Goal: Task Accomplishment & Management: Manage account settings

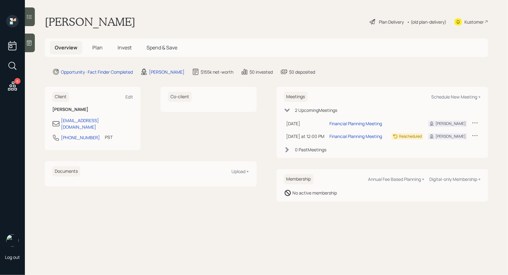
click at [374, 20] on icon at bounding box center [372, 21] width 7 height 7
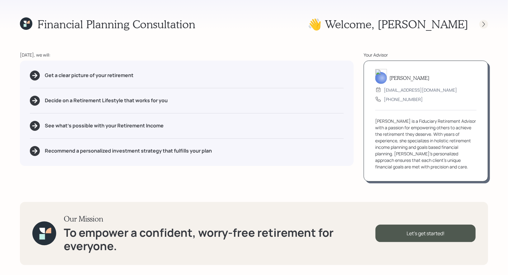
click at [486, 25] on icon at bounding box center [483, 24] width 6 height 6
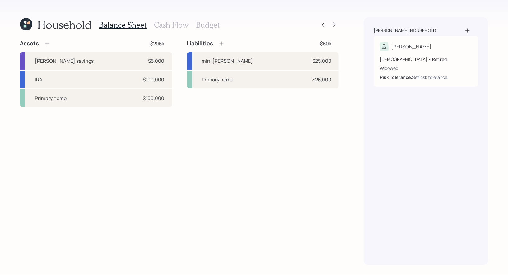
click at [170, 24] on h3 "Cash Flow" at bounding box center [171, 25] width 34 height 9
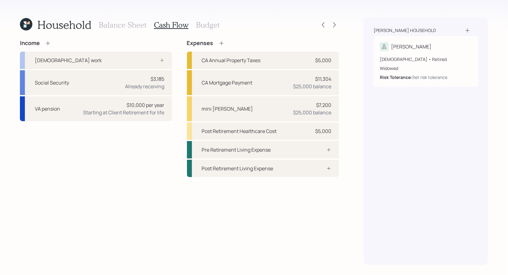
click at [209, 26] on h3 "Budget" at bounding box center [208, 25] width 24 height 9
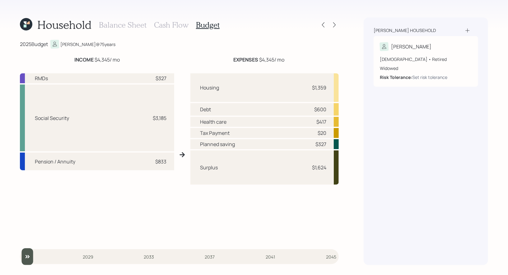
click at [160, 23] on h3 "Cash Flow" at bounding box center [171, 25] width 34 height 9
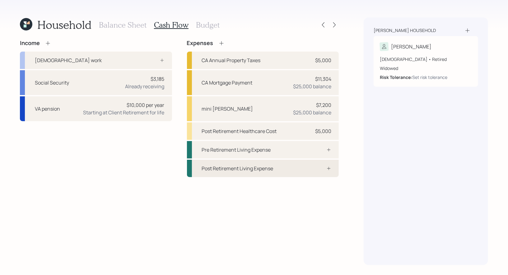
click at [265, 167] on div "Post Retirement Living Expense" at bounding box center [237, 168] width 71 height 7
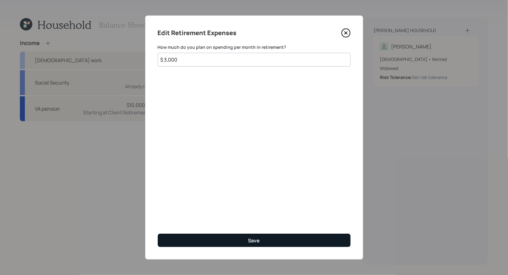
type input "$ 3,000"
click at [259, 240] on div "Save" at bounding box center [254, 240] width 12 height 7
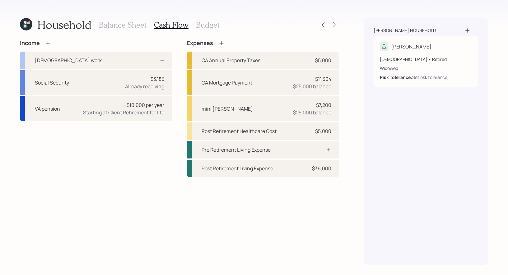
click at [208, 23] on h3 "Budget" at bounding box center [208, 25] width 24 height 9
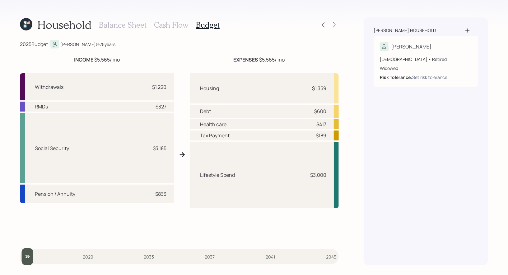
click at [166, 22] on h3 "Cash Flow" at bounding box center [171, 25] width 34 height 9
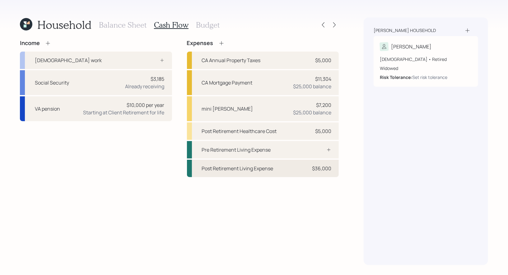
click at [241, 169] on div "Post Retirement Living Expense" at bounding box center [237, 168] width 71 height 7
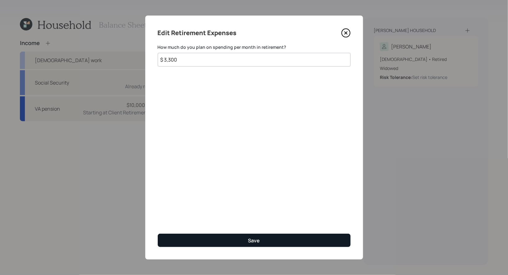
type input "$ 3,300"
click at [217, 238] on button "Save" at bounding box center [254, 240] width 193 height 13
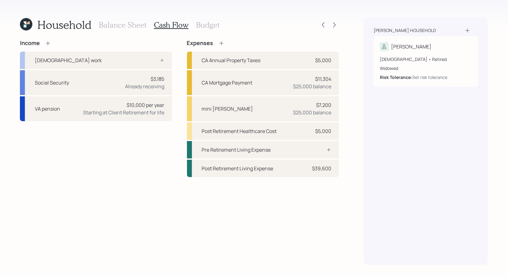
click at [203, 26] on h3 "Budget" at bounding box center [208, 25] width 24 height 9
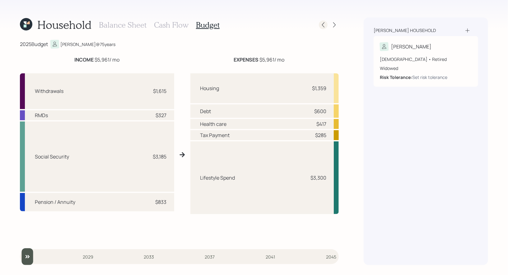
click at [324, 25] on icon at bounding box center [323, 25] width 6 height 6
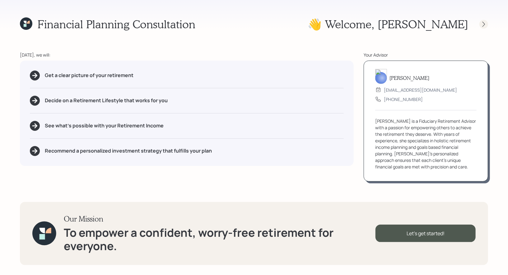
click at [482, 22] on icon at bounding box center [483, 23] width 2 height 5
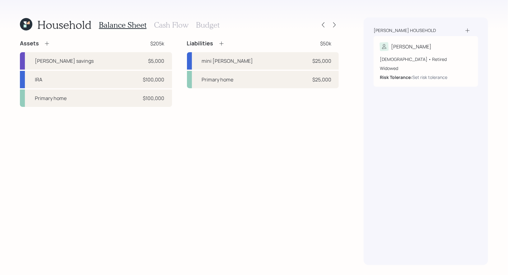
click at [170, 25] on h3 "Cash Flow" at bounding box center [171, 25] width 34 height 9
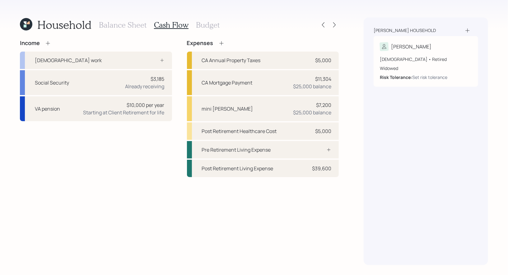
click at [47, 42] on icon at bounding box center [48, 43] width 6 height 6
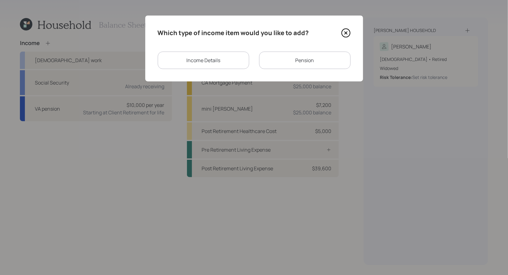
click at [222, 60] on div "Income Details" at bounding box center [203, 60] width 91 height 17
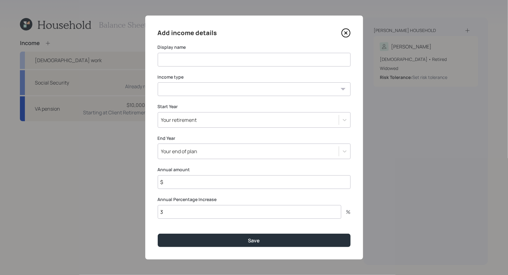
click at [347, 32] on icon at bounding box center [345, 33] width 2 height 2
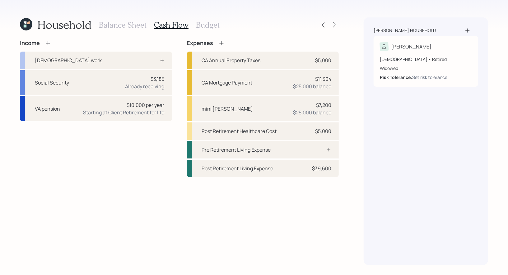
click at [48, 42] on icon at bounding box center [48, 43] width 6 height 6
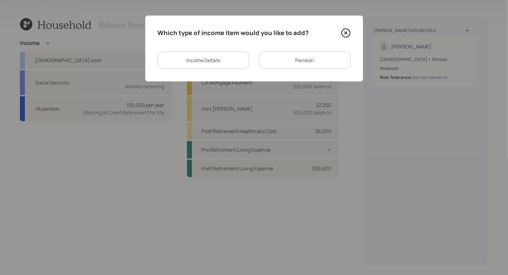
click at [213, 59] on div "Income Details" at bounding box center [203, 60] width 91 height 17
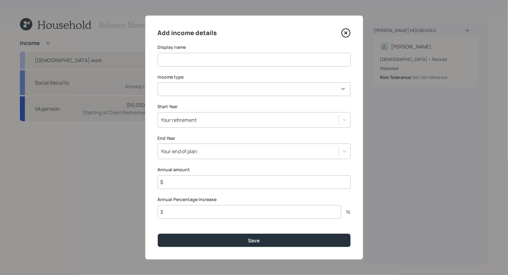
click at [243, 92] on select "Full-time work Part-time work Self employment Other" at bounding box center [254, 89] width 193 height 14
select select "other"
click at [158, 82] on select "Full-time work Part-time work Self employment Other" at bounding box center [254, 89] width 193 height 14
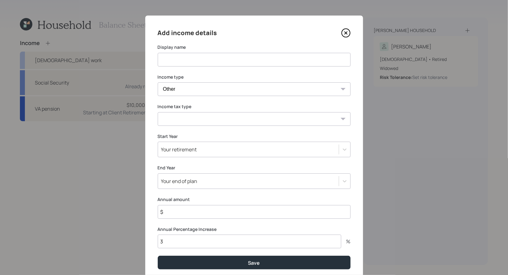
click at [207, 119] on select "Tax-free Earned Self Employment Alimony Royalties Pension / Annuity Interest Di…" at bounding box center [254, 119] width 193 height 14
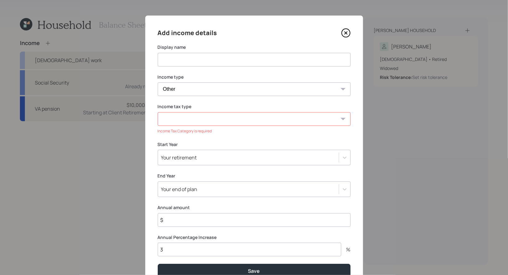
click at [346, 31] on icon at bounding box center [345, 32] width 9 height 9
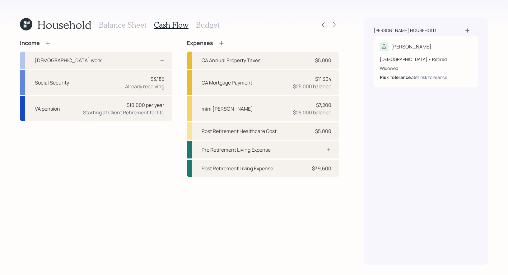
click at [206, 24] on h3 "Budget" at bounding box center [208, 25] width 24 height 9
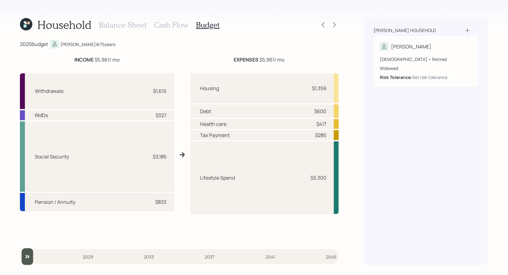
click at [172, 24] on h3 "Cash Flow" at bounding box center [171, 25] width 34 height 9
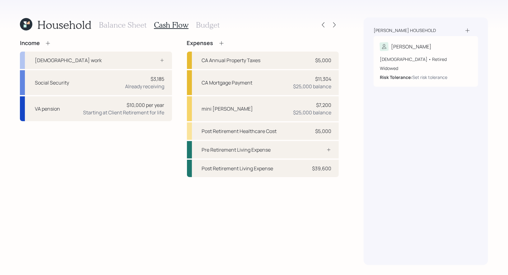
click at [199, 21] on h3 "Budget" at bounding box center [208, 25] width 24 height 9
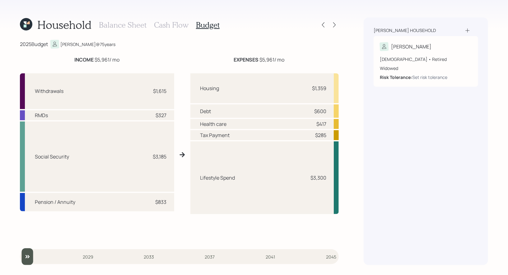
click at [119, 24] on h3 "Balance Sheet" at bounding box center [123, 25] width 48 height 9
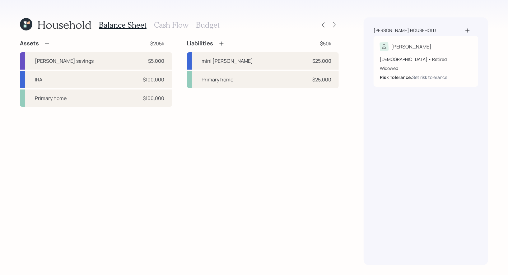
click at [208, 22] on h3 "Budget" at bounding box center [208, 25] width 24 height 9
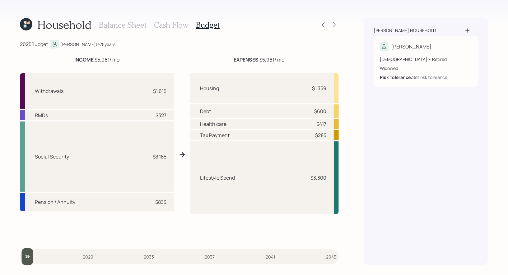
click at [106, 25] on h3 "Balance Sheet" at bounding box center [123, 25] width 48 height 9
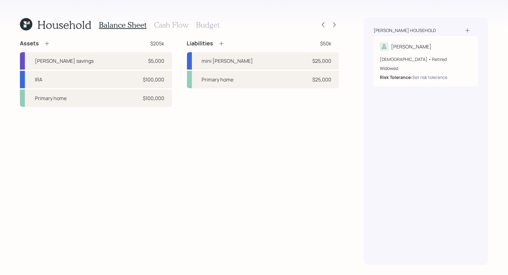
click at [165, 25] on h3 "Cash Flow" at bounding box center [171, 25] width 34 height 9
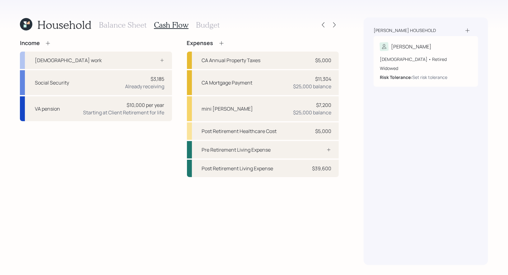
click at [198, 25] on h3 "Budget" at bounding box center [208, 25] width 24 height 9
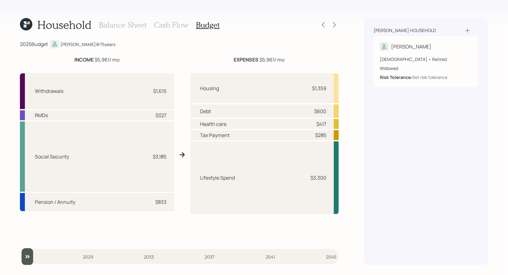
drag, startPoint x: 30, startPoint y: 256, endPoint x: 25, endPoint y: 258, distance: 5.4
click at [25, 258] on input "slider" at bounding box center [179, 256] width 319 height 17
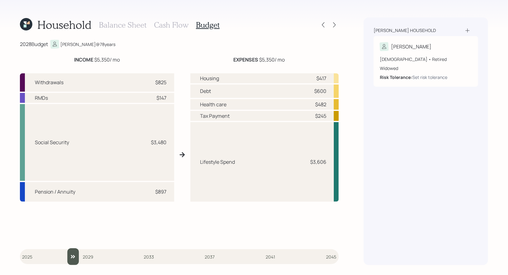
type input "2025"
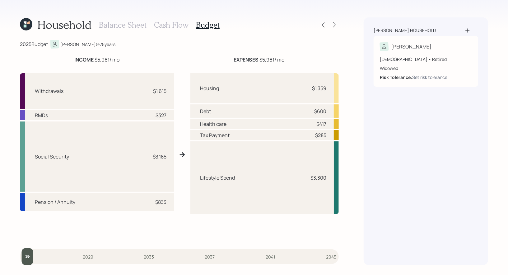
drag, startPoint x: 28, startPoint y: 254, endPoint x: 19, endPoint y: 259, distance: 10.3
click at [19, 259] on div "Household Balance Sheet Cash Flow Budget 2025 Budget Scott @ 75 years INCOME $5…" at bounding box center [254, 137] width 508 height 275
click at [168, 21] on h3 "Cash Flow" at bounding box center [171, 25] width 34 height 9
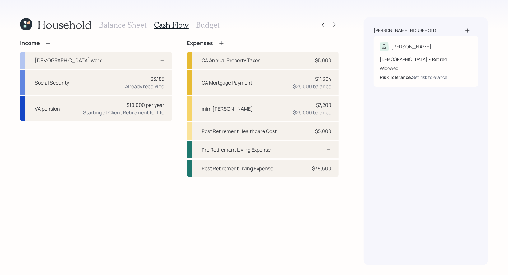
click at [206, 23] on h3 "Budget" at bounding box center [208, 25] width 24 height 9
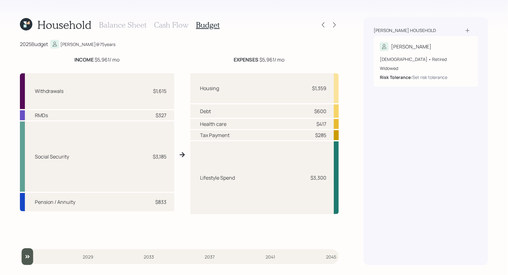
click at [163, 25] on h3 "Cash Flow" at bounding box center [171, 25] width 34 height 9
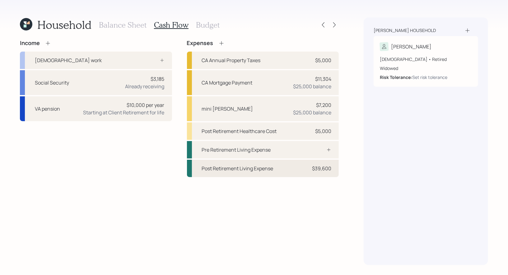
click at [264, 170] on div "Post Retirement Living Expense" at bounding box center [237, 168] width 71 height 7
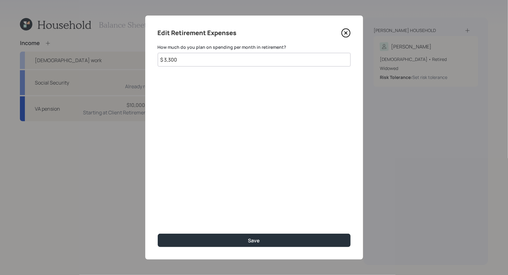
click at [196, 62] on input "$ 3,300" at bounding box center [254, 60] width 193 height 14
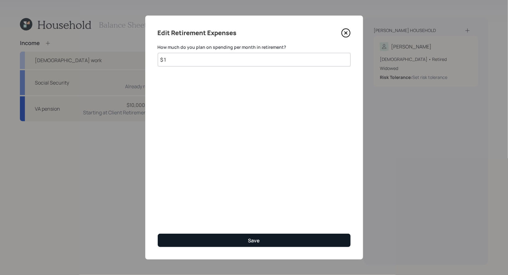
type input "$ 1"
click at [202, 241] on button "Save" at bounding box center [254, 240] width 193 height 13
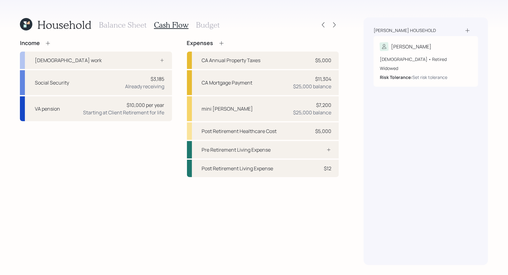
click at [204, 22] on h3 "Budget" at bounding box center [208, 25] width 24 height 9
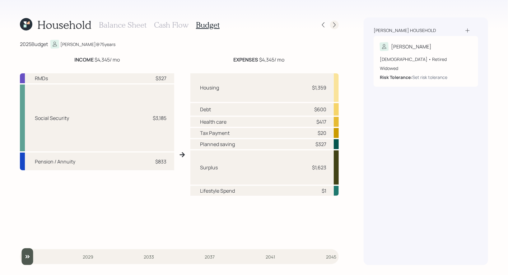
click at [337, 25] on div at bounding box center [334, 25] width 9 height 9
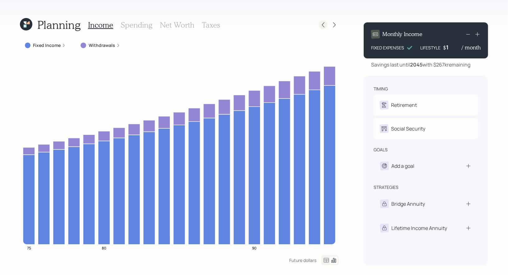
click at [324, 24] on icon at bounding box center [323, 25] width 6 height 6
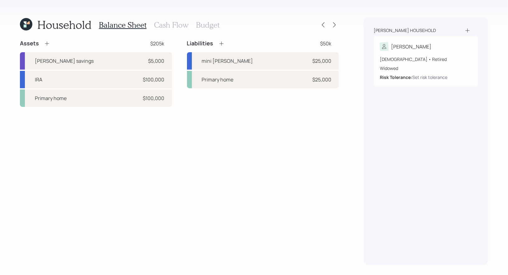
click at [209, 21] on h3 "Budget" at bounding box center [208, 25] width 24 height 9
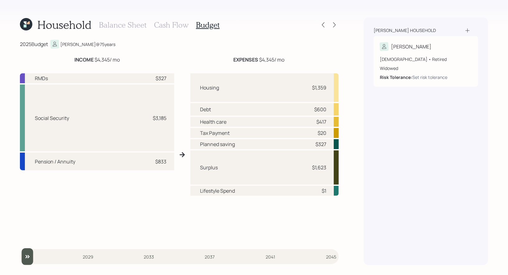
click at [127, 25] on h3 "Balance Sheet" at bounding box center [123, 25] width 48 height 9
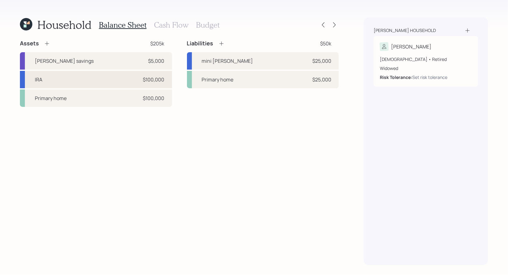
click at [121, 79] on div "IRA $100,000" at bounding box center [96, 79] width 152 height 17
select select "ira"
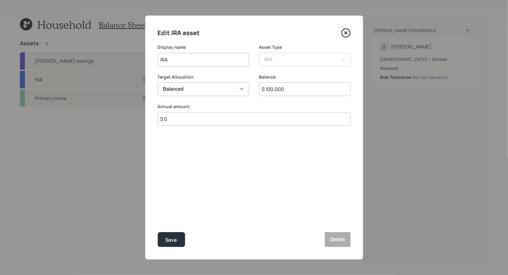
click at [184, 89] on select "Cash Conservative Balanced Aggressive" at bounding box center [203, 89] width 91 height 14
click at [158, 82] on select "Cash Conservative Balanced Aggressive" at bounding box center [203, 89] width 91 height 14
click at [176, 90] on select "Cash Conservative Balanced Aggressive" at bounding box center [203, 89] width 91 height 14
click at [158, 82] on select "Cash Conservative Balanced Aggressive" at bounding box center [203, 89] width 91 height 14
click at [196, 91] on select "Cash Conservative Balanced Aggressive" at bounding box center [203, 89] width 91 height 14
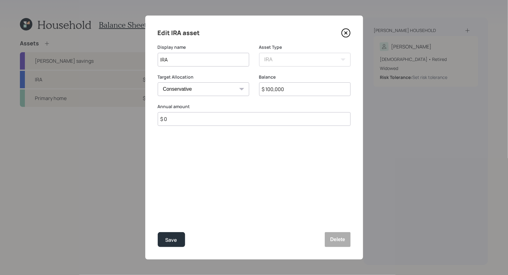
select select "balanced"
click at [158, 82] on select "Cash Conservative Balanced Aggressive" at bounding box center [203, 89] width 91 height 14
click at [171, 238] on div "Save" at bounding box center [171, 240] width 12 height 8
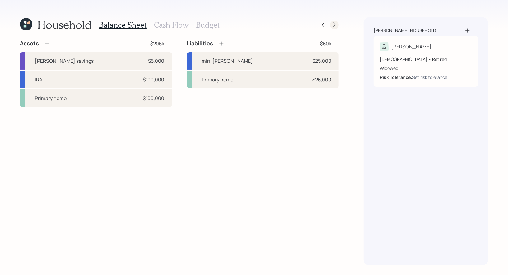
click at [332, 25] on icon at bounding box center [334, 25] width 6 height 6
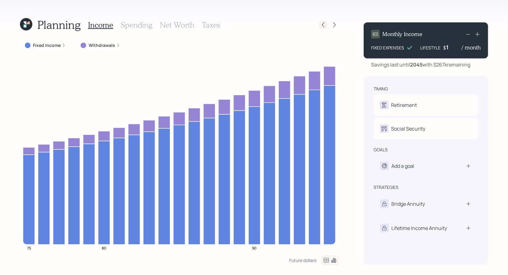
click at [324, 25] on icon at bounding box center [323, 25] width 6 height 6
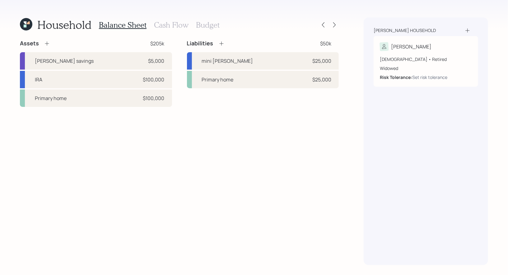
click at [172, 25] on h3 "Cash Flow" at bounding box center [171, 25] width 34 height 9
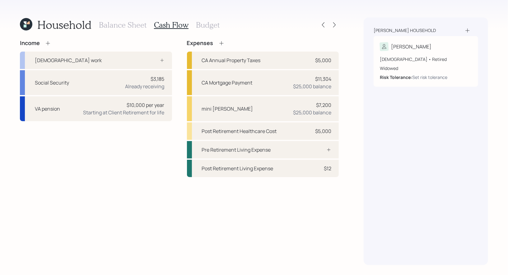
click at [207, 25] on h3 "Budget" at bounding box center [208, 25] width 24 height 9
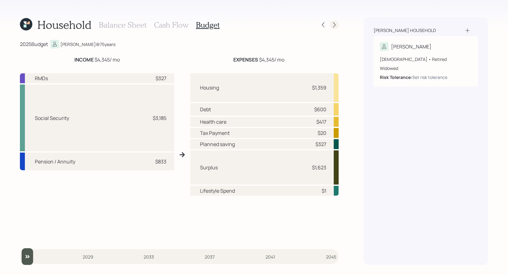
click at [335, 25] on icon at bounding box center [334, 25] width 6 height 6
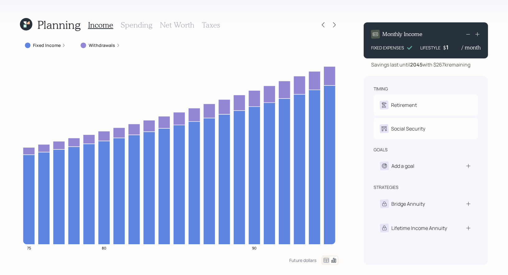
click at [98, 47] on label "Withdrawals" at bounding box center [102, 45] width 26 height 6
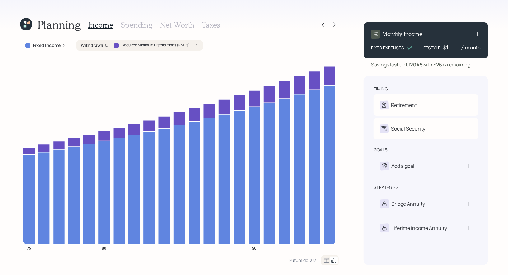
click at [158, 42] on div "Withdrawals : Required Minimum Distributions (RMDs)" at bounding box center [139, 45] width 118 height 6
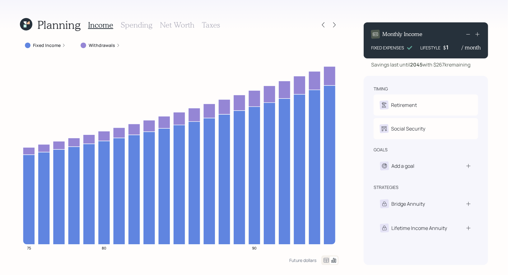
click at [450, 48] on div "1" at bounding box center [454, 47] width 16 height 7
click at [100, 45] on label "Withdrawals" at bounding box center [102, 45] width 26 height 6
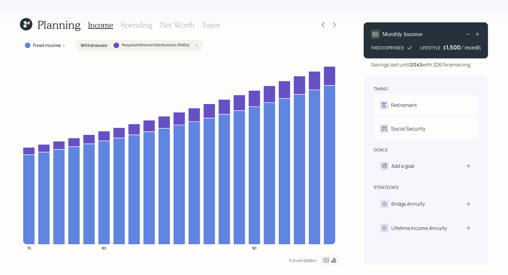
click at [100, 45] on label "Withdrawals :" at bounding box center [94, 45] width 28 height 6
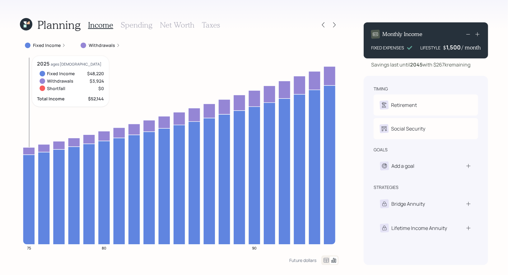
click at [33, 154] on icon at bounding box center [29, 150] width 12 height 7
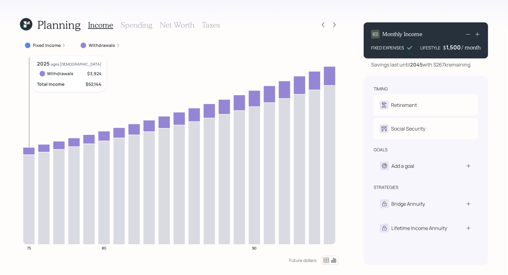
click at [33, 154] on icon at bounding box center [29, 150] width 12 height 7
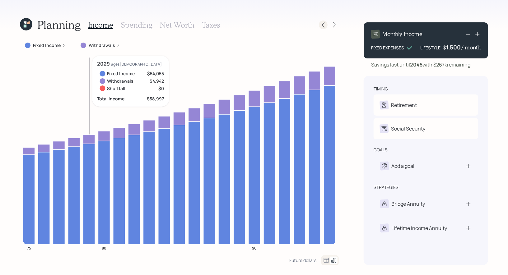
click at [325, 24] on icon at bounding box center [323, 25] width 6 height 6
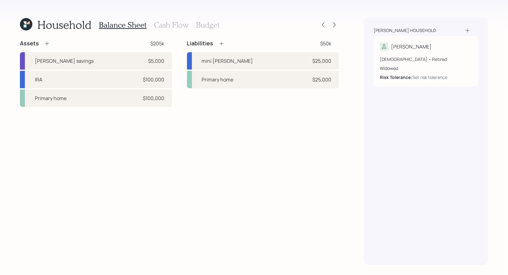
click at [205, 27] on h3 "Budget" at bounding box center [208, 25] width 24 height 9
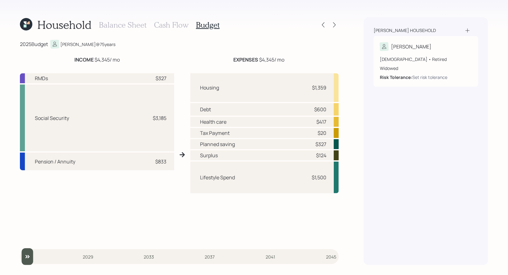
click at [267, 174] on div "Lifestyle Spend $1,500" at bounding box center [264, 177] width 149 height 31
click at [226, 176] on div "Lifestyle Spend" at bounding box center [217, 177] width 35 height 7
click at [178, 24] on h3 "Cash Flow" at bounding box center [171, 25] width 34 height 9
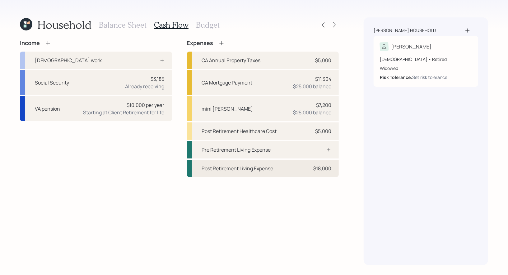
click at [239, 167] on div "Post Retirement Living Expense" at bounding box center [237, 168] width 71 height 7
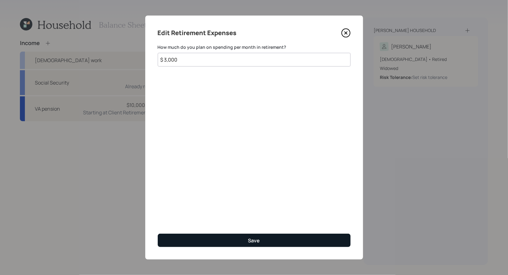
type input "$ 3,000"
click at [226, 240] on button "Save" at bounding box center [254, 240] width 193 height 13
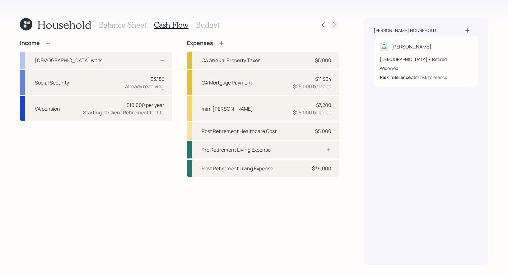
click at [334, 23] on icon at bounding box center [334, 25] width 6 height 6
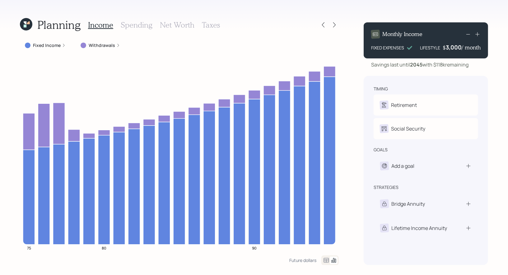
click at [89, 45] on label "Withdrawals" at bounding box center [102, 45] width 26 height 6
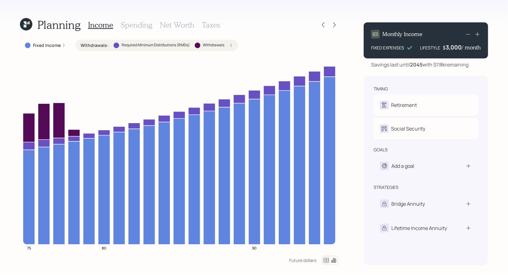
click at [136, 24] on h3 "Spending" at bounding box center [137, 25] width 32 height 9
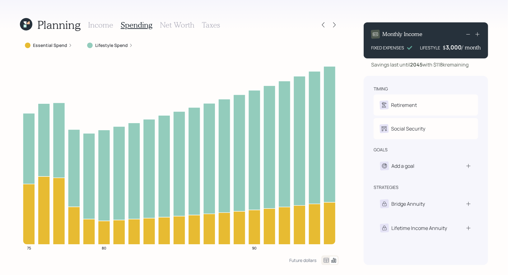
click at [327, 261] on icon at bounding box center [325, 260] width 7 height 7
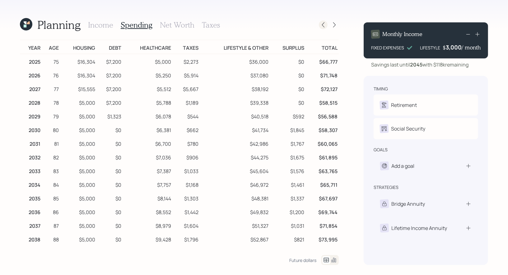
click at [322, 23] on icon at bounding box center [323, 25] width 6 height 6
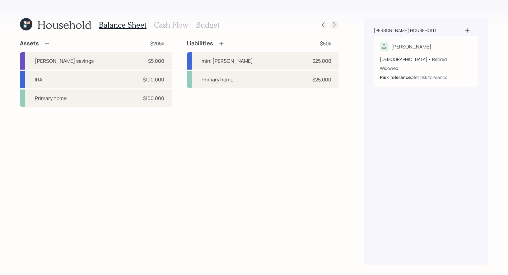
click at [334, 24] on icon at bounding box center [334, 25] width 6 height 6
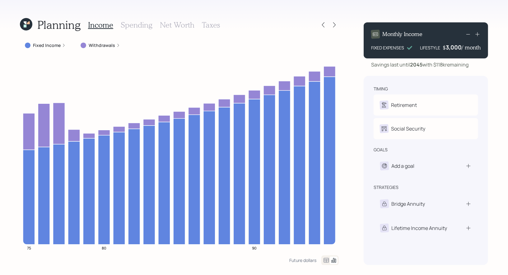
click at [135, 25] on h3 "Spending" at bounding box center [137, 25] width 32 height 9
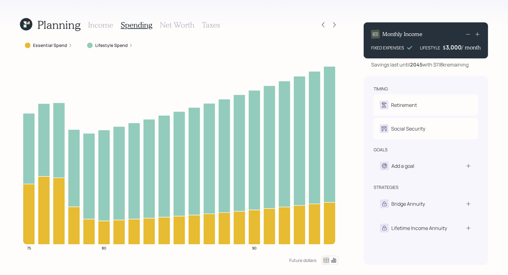
click at [327, 260] on icon at bounding box center [325, 260] width 7 height 7
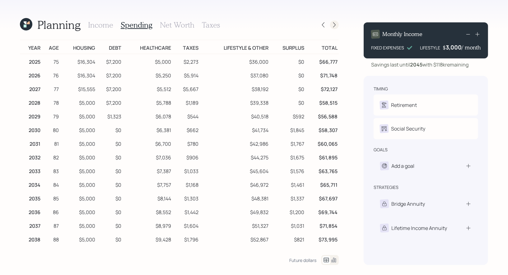
click at [335, 24] on icon at bounding box center [334, 25] width 6 height 6
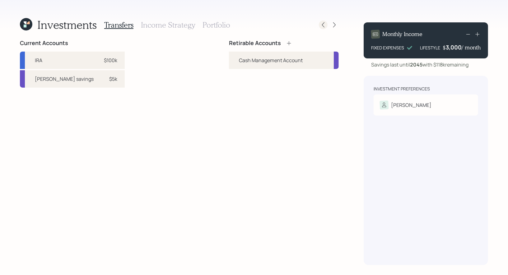
click at [326, 25] on icon at bounding box center [323, 25] width 6 height 6
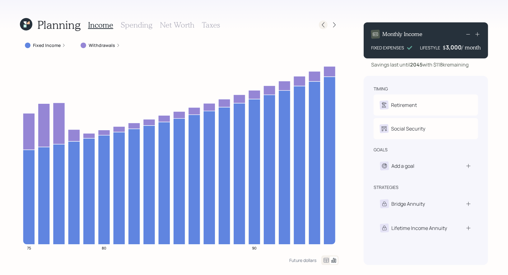
click at [324, 24] on icon at bounding box center [323, 25] width 6 height 6
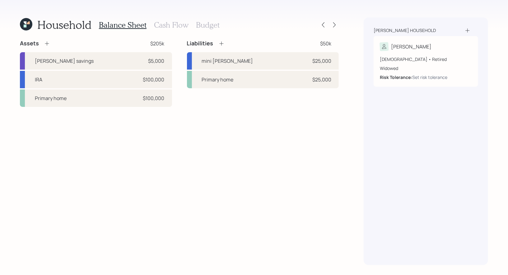
click at [163, 27] on h3 "Cash Flow" at bounding box center [171, 25] width 34 height 9
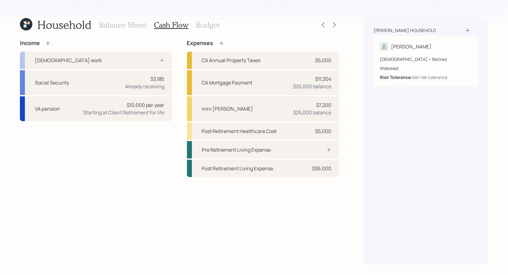
click at [122, 23] on h3 "Balance Sheet" at bounding box center [123, 25] width 48 height 9
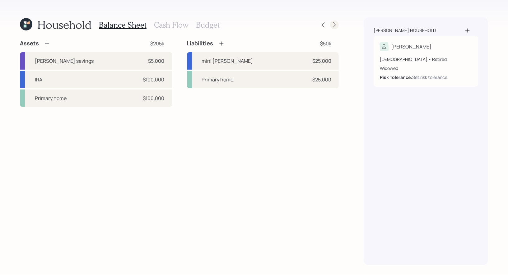
click at [333, 25] on icon at bounding box center [334, 25] width 6 height 6
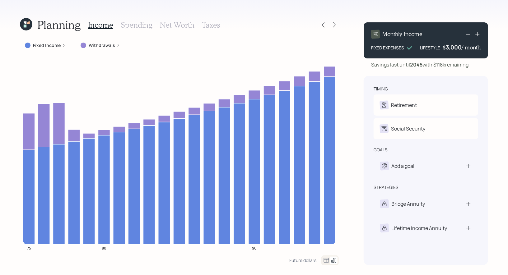
click at [127, 26] on h3 "Spending" at bounding box center [137, 25] width 32 height 9
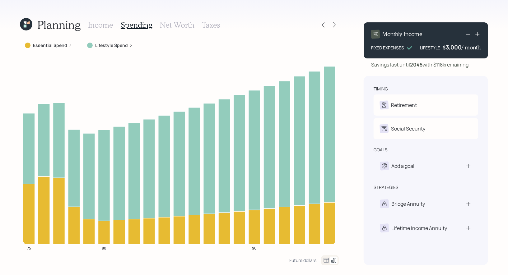
click at [98, 26] on h3 "Income" at bounding box center [100, 25] width 25 height 9
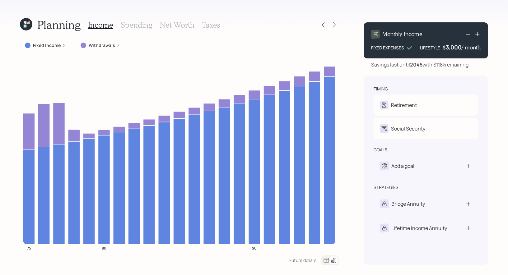
click at [133, 24] on h3 "Spending" at bounding box center [137, 25] width 32 height 9
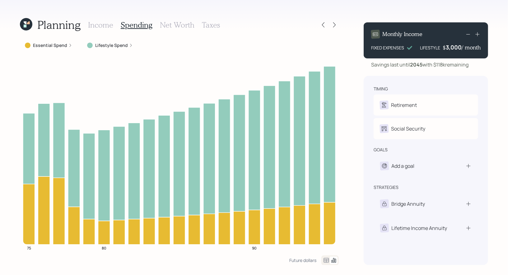
click at [326, 262] on icon at bounding box center [325, 260] width 7 height 7
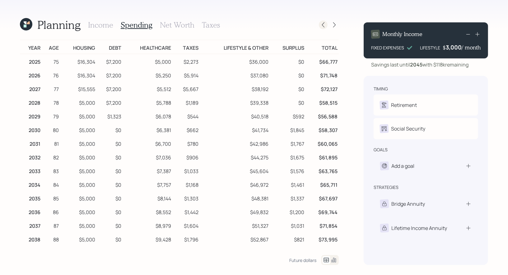
click at [323, 24] on icon at bounding box center [323, 24] width 2 height 5
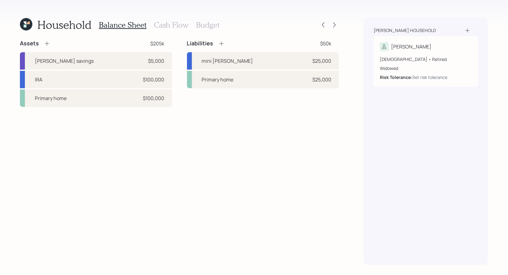
click at [214, 22] on h3 "Budget" at bounding box center [208, 25] width 24 height 9
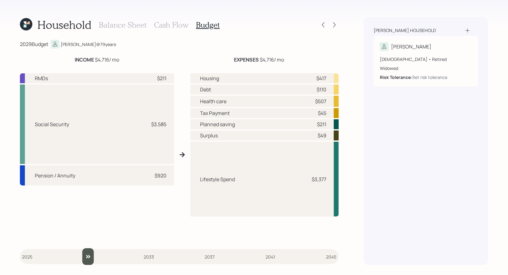
drag, startPoint x: 27, startPoint y: 257, endPoint x: 87, endPoint y: 255, distance: 59.7
type input "2029"
click at [87, 255] on input "slider" at bounding box center [179, 256] width 319 height 17
click at [334, 25] on icon at bounding box center [334, 25] width 6 height 6
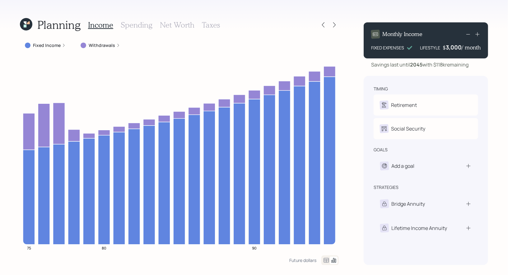
click at [131, 23] on h3 "Spending" at bounding box center [137, 25] width 32 height 9
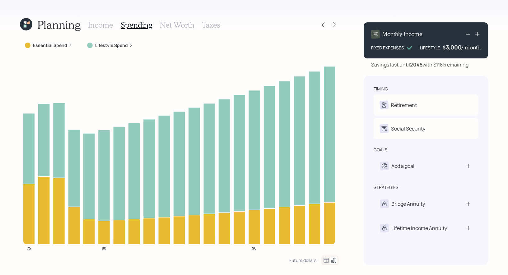
click at [326, 263] on icon at bounding box center [325, 260] width 7 height 7
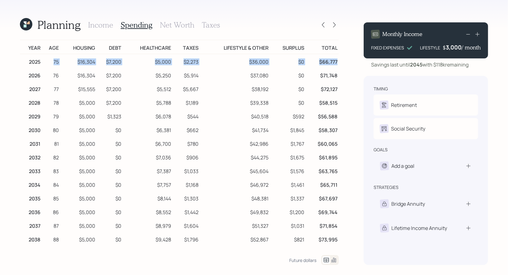
drag, startPoint x: 337, startPoint y: 62, endPoint x: 47, endPoint y: 61, distance: 290.6
click at [47, 61] on tr "2025 75 $16,304 $7,200 $5,000 $2,273 $36,000 $0 $66,777" at bounding box center [179, 61] width 319 height 14
click at [333, 67] on td "$66,777" at bounding box center [321, 61] width 33 height 14
click at [93, 26] on h3 "Income" at bounding box center [100, 25] width 25 height 9
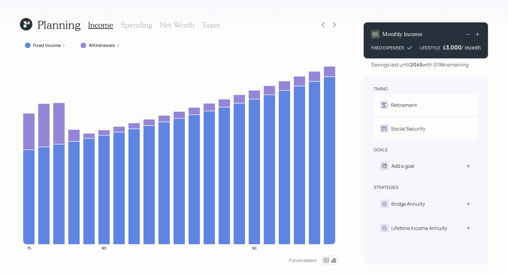
click at [324, 260] on icon at bounding box center [326, 260] width 5 height 5
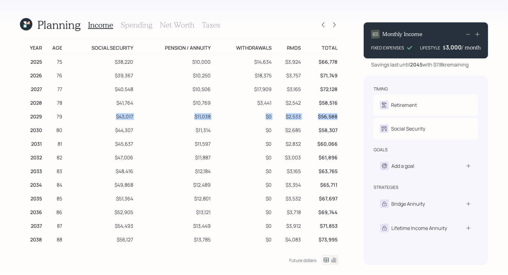
drag, startPoint x: 337, startPoint y: 117, endPoint x: 116, endPoint y: 117, distance: 221.6
click at [116, 117] on tr "2029 79 $43,017 $11,038 $0 $2,533 $56,588" at bounding box center [179, 116] width 319 height 14
click at [137, 27] on h3 "Spending" at bounding box center [137, 25] width 32 height 9
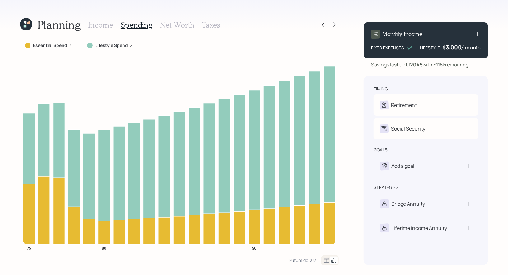
click at [324, 259] on icon at bounding box center [326, 260] width 5 height 5
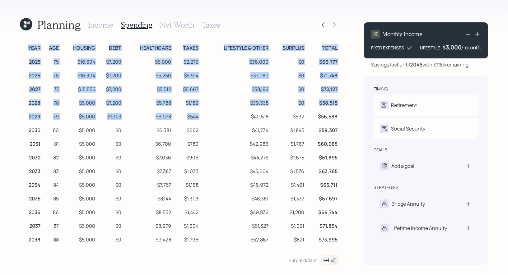
drag, startPoint x: 339, startPoint y: 117, endPoint x: 248, endPoint y: 111, distance: 91.0
click at [248, 111] on div "Planning Income Spending Net Worth Taxes Year Age Housing Debt Healthcare Taxes…" at bounding box center [254, 137] width 508 height 275
click at [248, 111] on td "$40,518" at bounding box center [235, 116] width 70 height 14
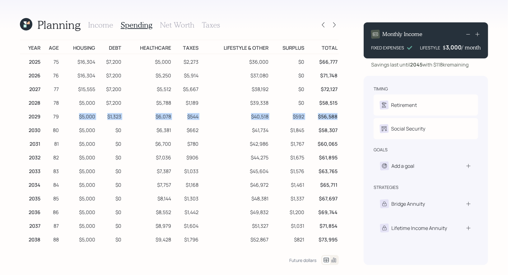
drag, startPoint x: 337, startPoint y: 117, endPoint x: 77, endPoint y: 117, distance: 259.5
click at [77, 117] on tr "2029 79 $5,000 $1,323 $6,078 $544 $40,518 $592 $56,588" at bounding box center [179, 116] width 319 height 14
click at [320, 26] on icon at bounding box center [323, 25] width 6 height 6
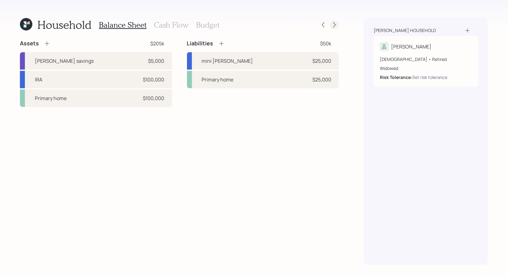
click at [334, 25] on icon at bounding box center [334, 25] width 6 height 6
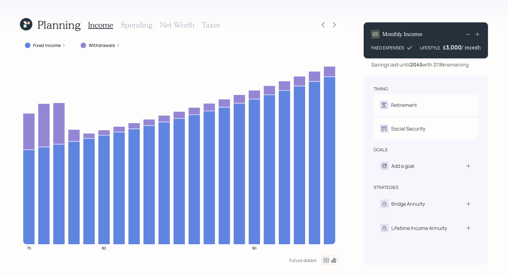
click at [101, 44] on label "Withdrawals" at bounding box center [102, 45] width 26 height 6
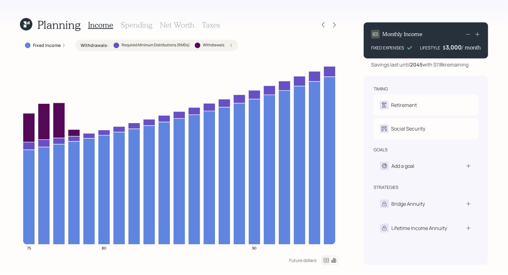
click at [208, 44] on label "Withdrawals" at bounding box center [213, 45] width 21 height 5
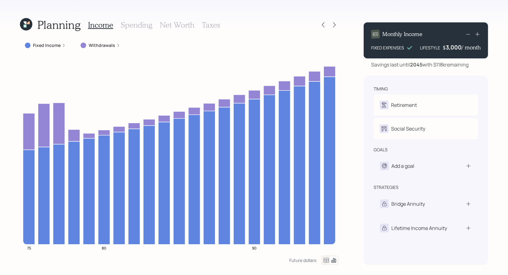
click at [208, 44] on div "Fixed Income Withdrawals" at bounding box center [179, 45] width 319 height 11
click at [113, 46] on label "Withdrawals" at bounding box center [102, 45] width 26 height 6
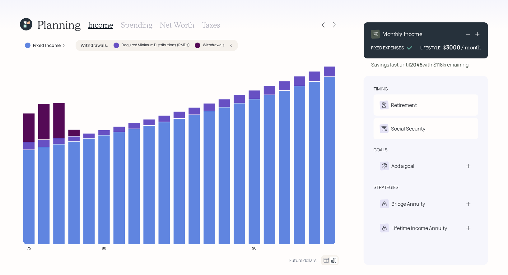
click at [450, 48] on div "3000" at bounding box center [454, 47] width 16 height 7
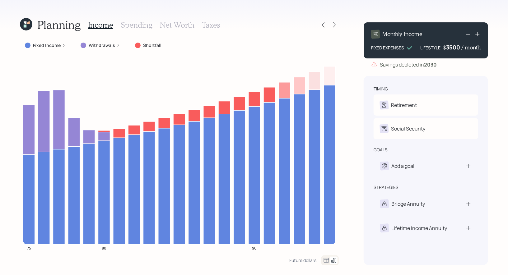
click at [452, 49] on div "3500" at bounding box center [454, 47] width 16 height 7
click at [322, 22] on icon at bounding box center [323, 25] width 6 height 6
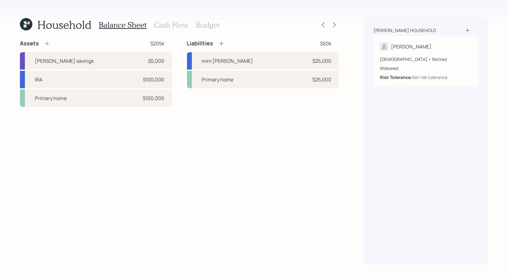
click at [174, 23] on h3 "Cash Flow" at bounding box center [171, 25] width 34 height 9
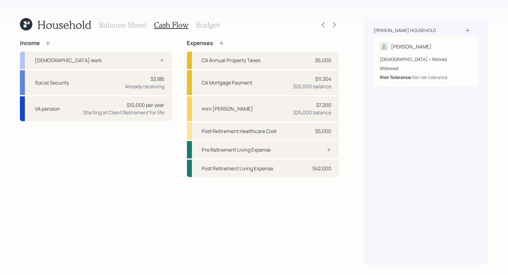
click at [47, 42] on icon at bounding box center [48, 43] width 6 height 6
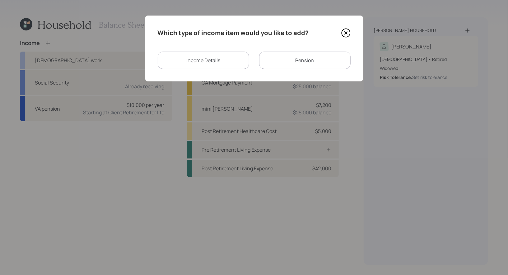
click at [345, 32] on icon at bounding box center [345, 32] width 9 height 9
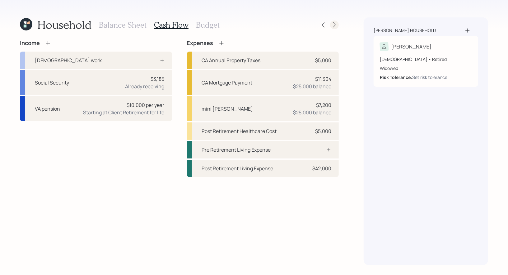
click at [336, 25] on icon at bounding box center [334, 25] width 6 height 6
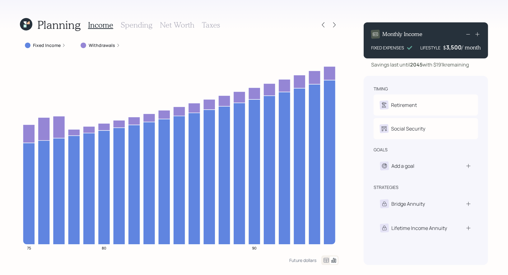
click at [174, 23] on h3 "Net Worth" at bounding box center [177, 25] width 34 height 9
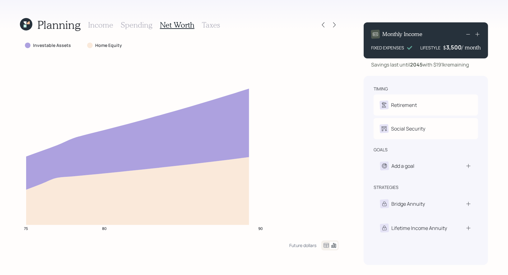
click at [211, 26] on h3 "Taxes" at bounding box center [211, 25] width 18 height 9
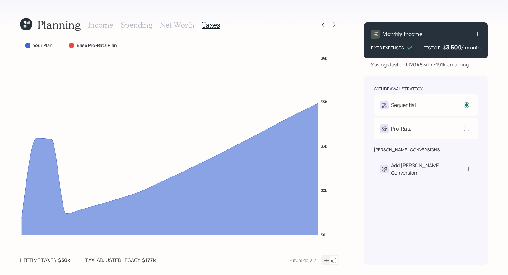
click at [174, 25] on h3 "Net Worth" at bounding box center [177, 25] width 34 height 9
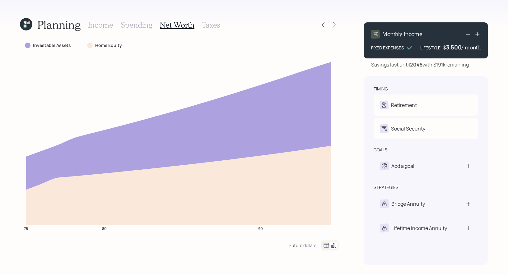
click at [214, 23] on h3 "Taxes" at bounding box center [211, 25] width 18 height 9
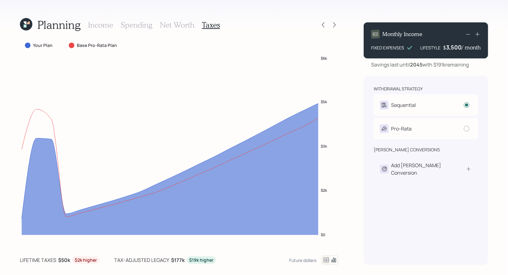
click at [172, 22] on h3 "Net Worth" at bounding box center [177, 25] width 34 height 9
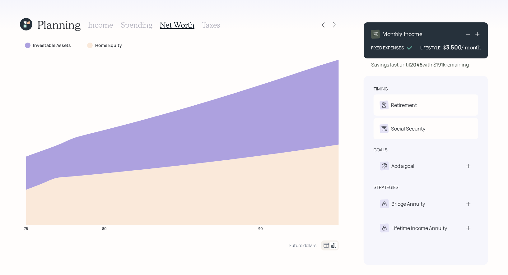
click at [209, 26] on h3 "Taxes" at bounding box center [211, 25] width 18 height 9
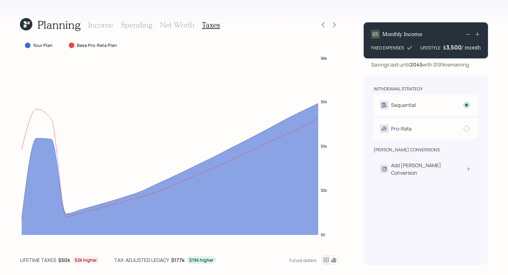
click at [101, 26] on h3 "Income" at bounding box center [100, 25] width 25 height 9
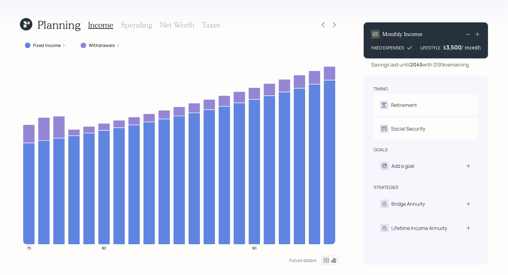
click at [209, 24] on h3 "Taxes" at bounding box center [211, 25] width 18 height 9
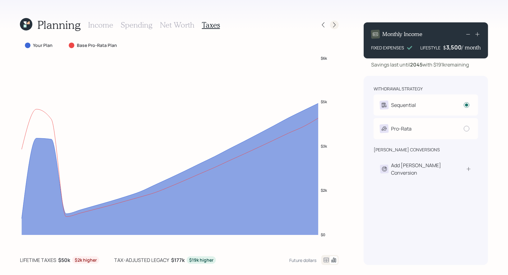
click at [333, 27] on icon at bounding box center [334, 24] width 2 height 5
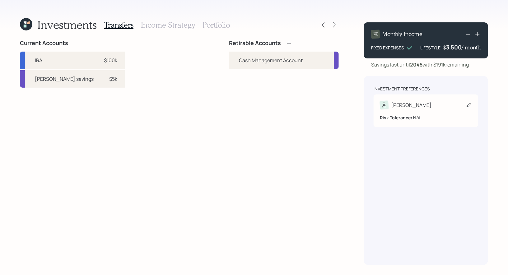
click at [470, 105] on icon at bounding box center [468, 105] width 4 height 4
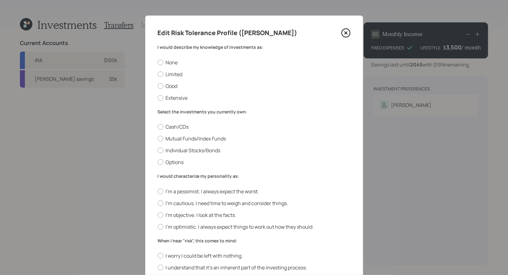
click at [347, 32] on icon at bounding box center [345, 33] width 2 height 2
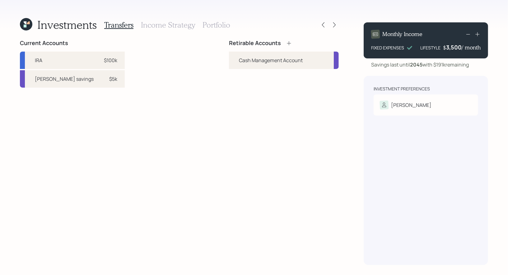
click at [290, 43] on icon at bounding box center [289, 43] width 6 height 6
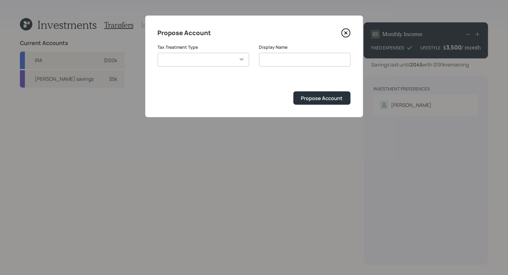
click at [177, 60] on select "[PERSON_NAME] Taxable Traditional" at bounding box center [203, 60] width 91 height 14
select select "traditional"
click at [158, 53] on select "[PERSON_NAME] Taxable Traditional" at bounding box center [203, 60] width 91 height 14
type input "Traditional"
click at [344, 31] on icon at bounding box center [345, 32] width 9 height 9
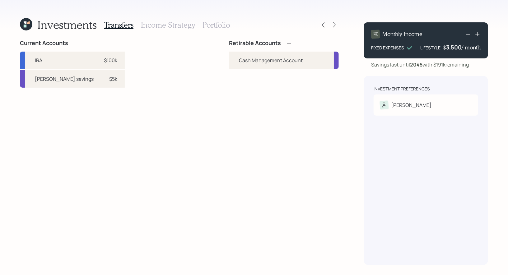
click at [154, 24] on h3 "Income Strategy" at bounding box center [168, 25] width 54 height 9
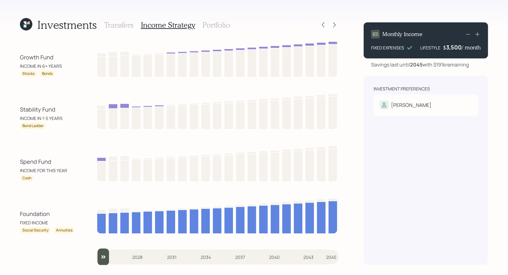
click at [114, 22] on h3 "Transfers" at bounding box center [118, 25] width 29 height 9
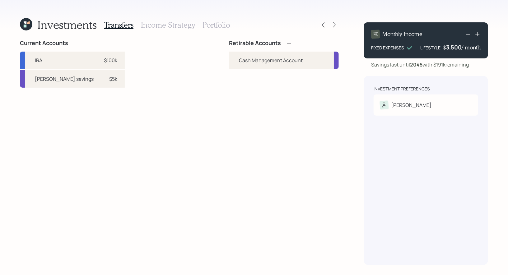
click at [155, 23] on h3 "Income Strategy" at bounding box center [168, 25] width 54 height 9
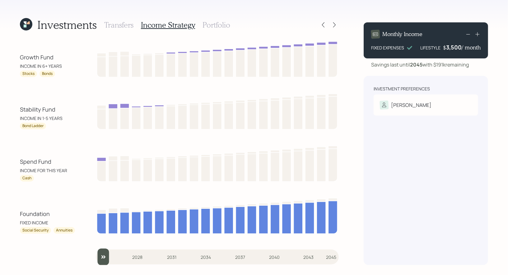
click at [210, 27] on h3 "Portfolio" at bounding box center [216, 25] width 28 height 9
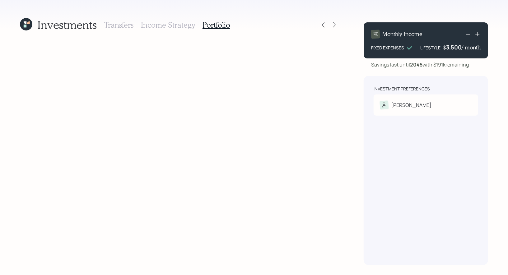
click at [159, 30] on div "Transfers Income Strategy Portfolio" at bounding box center [167, 24] width 126 height 15
click at [153, 25] on h3 "Income Strategy" at bounding box center [168, 25] width 54 height 9
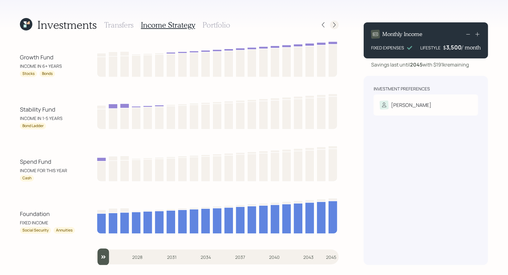
click at [336, 25] on icon at bounding box center [334, 25] width 6 height 6
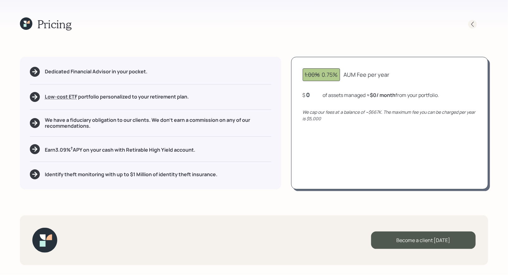
click at [471, 24] on icon at bounding box center [472, 24] width 6 height 6
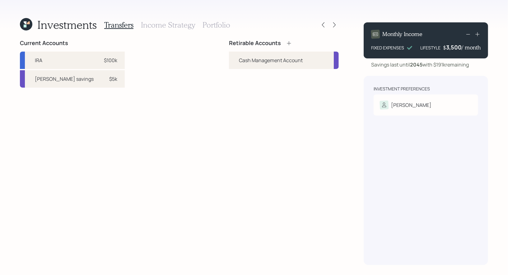
click at [215, 26] on h3 "Portfolio" at bounding box center [216, 25] width 28 height 9
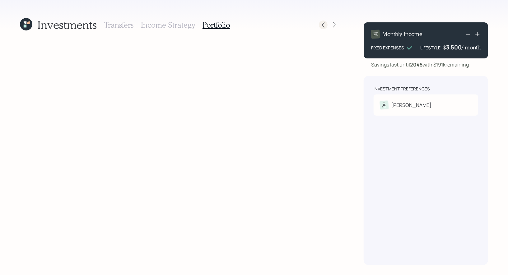
click at [322, 25] on icon at bounding box center [323, 25] width 6 height 6
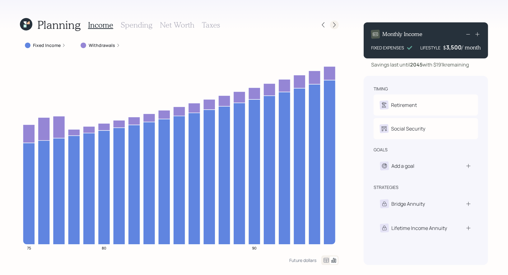
click at [333, 24] on icon at bounding box center [334, 25] width 6 height 6
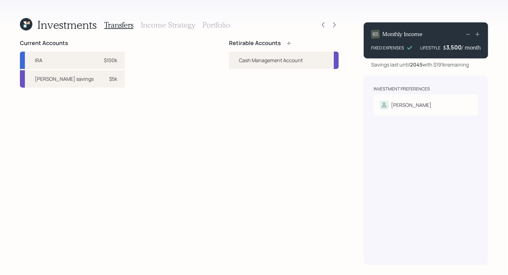
click at [181, 25] on h3 "Income Strategy" at bounding box center [168, 25] width 54 height 9
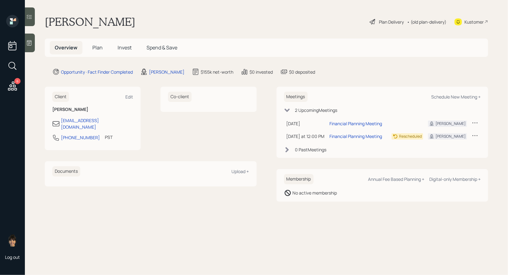
click at [98, 47] on span "Plan" at bounding box center [97, 47] width 10 height 7
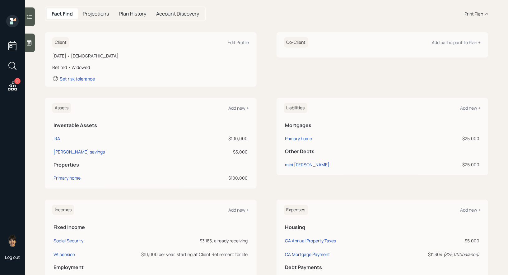
scroll to position [80, 0]
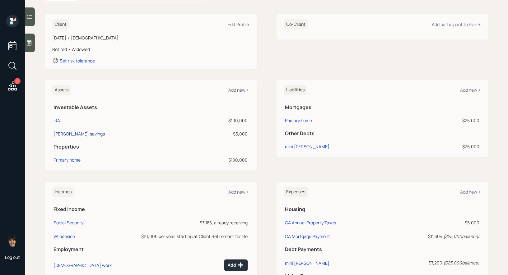
click at [73, 133] on div "[PERSON_NAME] savings" at bounding box center [78, 134] width 51 height 7
select select "cash"
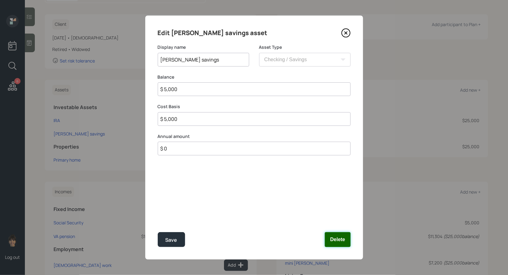
click at [334, 238] on button "Delete" at bounding box center [336, 239] width 25 height 15
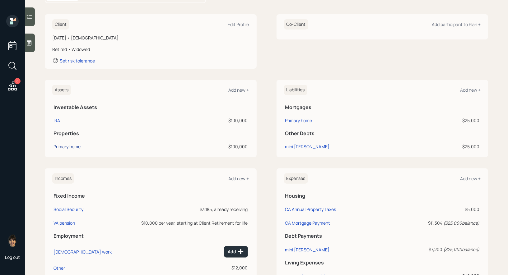
click at [61, 145] on div "Primary home" at bounding box center [66, 146] width 27 height 7
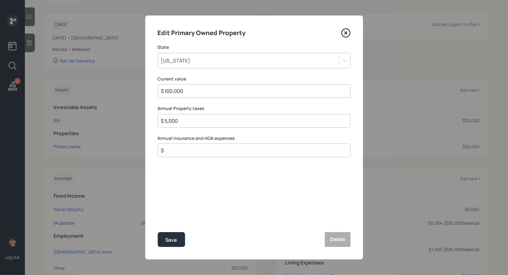
click at [195, 90] on input "$ 100,000" at bounding box center [251, 90] width 182 height 7
type input "$ 1"
click at [190, 122] on input "$ 5,000" at bounding box center [251, 120] width 182 height 7
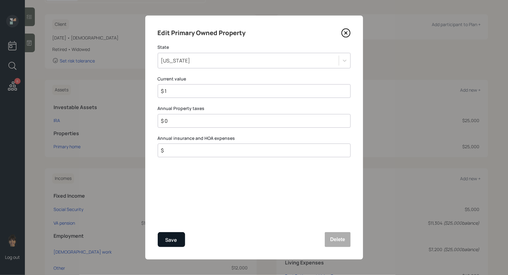
type input "$ 0"
click at [174, 238] on div "Save" at bounding box center [171, 240] width 12 height 8
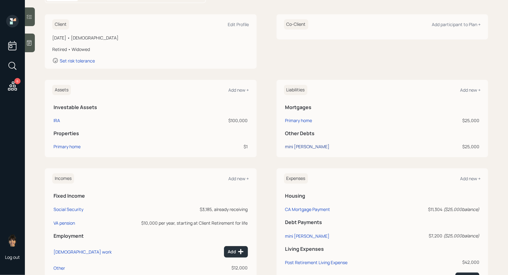
click at [292, 146] on div "mini cooper" at bounding box center [307, 146] width 44 height 7
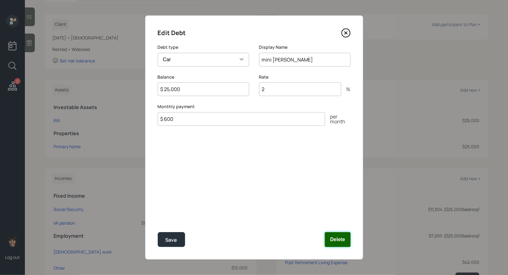
click at [342, 240] on button "Delete" at bounding box center [336, 239] width 25 height 15
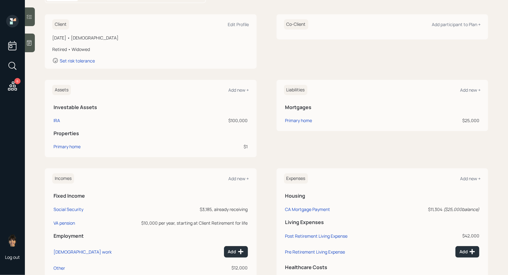
scroll to position [110, 0]
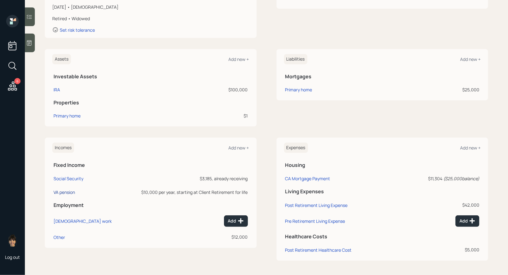
click at [61, 192] on div "VA pension" at bounding box center [63, 192] width 21 height 6
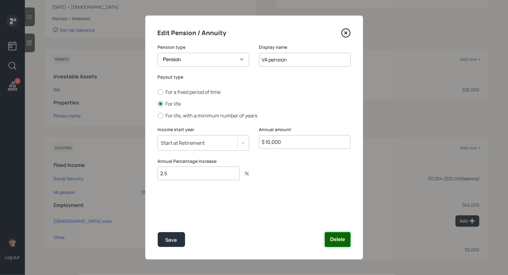
click at [341, 238] on button "Delete" at bounding box center [336, 239] width 25 height 15
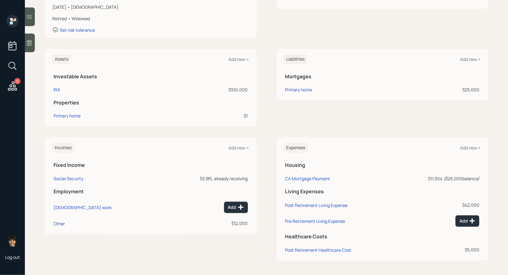
click at [60, 221] on div "Other" at bounding box center [58, 224] width 11 height 6
select select "other"
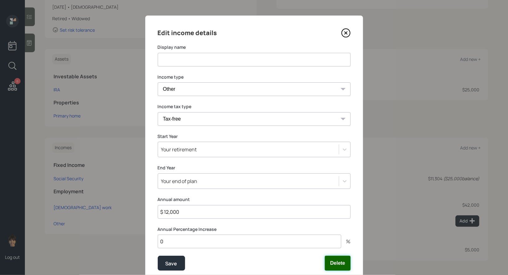
click at [331, 261] on button "Delete" at bounding box center [336, 263] width 25 height 15
